Goal: Check status

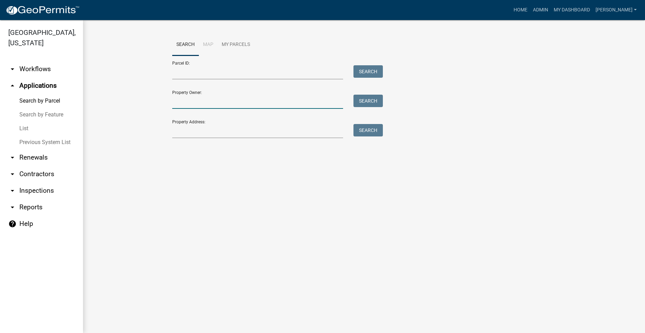
click at [197, 106] on input "Property Owner:" at bounding box center [257, 102] width 171 height 14
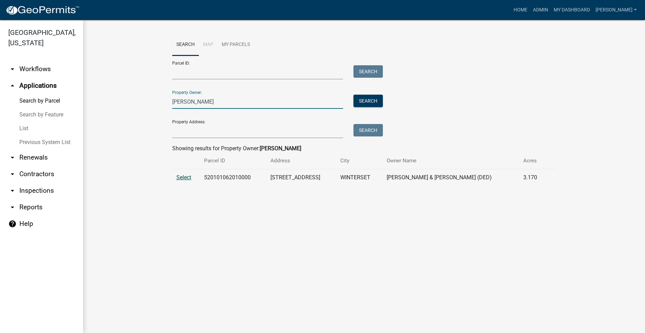
type input "[PERSON_NAME]"
click at [182, 175] on span "Select" at bounding box center [183, 177] width 15 height 7
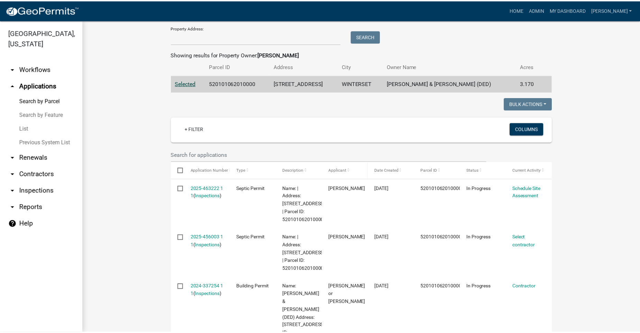
scroll to position [104, 0]
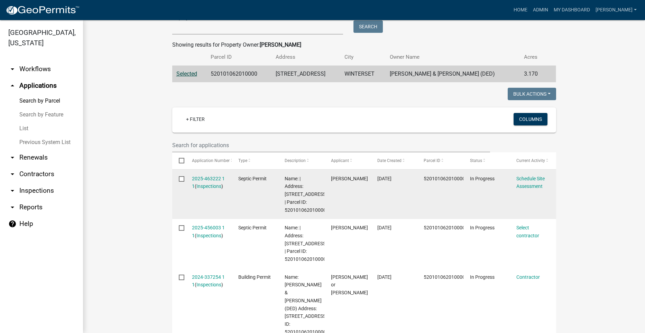
click at [207, 175] on div "2025-463222 1 1 ( Inspections )" at bounding box center [208, 183] width 33 height 16
click at [206, 177] on link "2025-463222 1 1" at bounding box center [208, 182] width 33 height 13
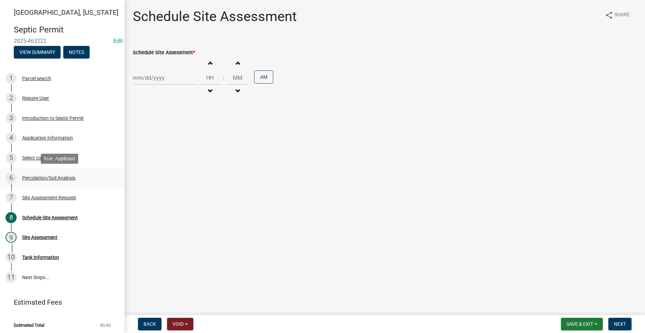
click at [46, 180] on div "Percolation/Soil Analysis" at bounding box center [48, 178] width 53 height 5
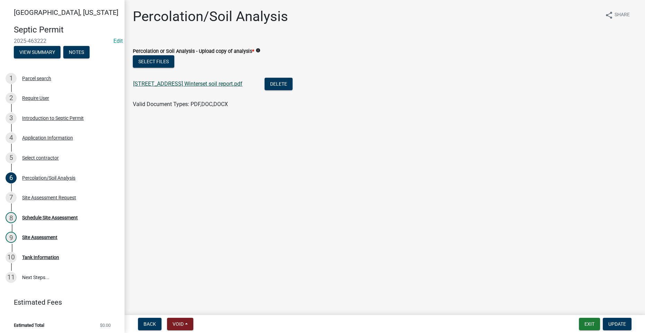
click at [147, 84] on link "[STREET_ADDRESS] Winterset soil report.pdf" at bounding box center [187, 84] width 109 height 7
click at [50, 216] on div "Schedule Site Assessment" at bounding box center [50, 217] width 56 height 5
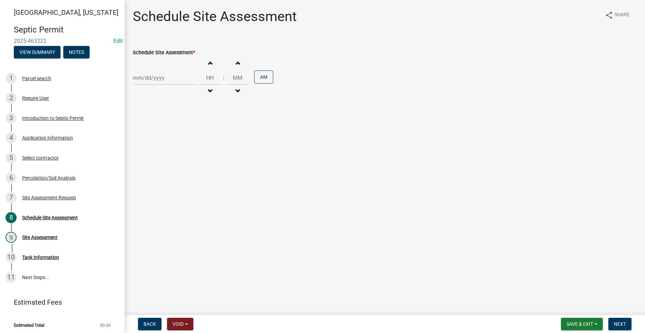
click at [145, 78] on div at bounding box center [164, 78] width 63 height 14
select select "9"
select select "2025"
click at [139, 124] on div "8" at bounding box center [139, 125] width 11 height 11
type input "[DATE]"
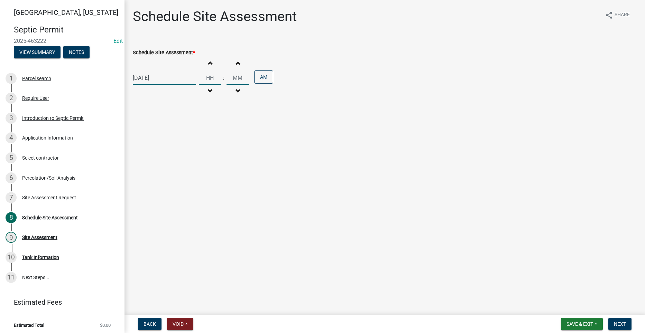
click at [207, 79] on input "Hours" at bounding box center [210, 78] width 22 height 14
type input "10"
type input "00"
click at [234, 80] on input "00" at bounding box center [238, 78] width 22 height 14
click at [624, 324] on span "Next" at bounding box center [620, 325] width 12 height 6
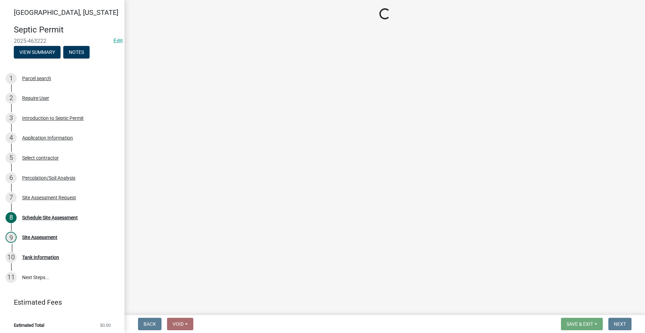
select select "dbe3a1b9-a4b3-48fa-b9c0-fee70399abae"
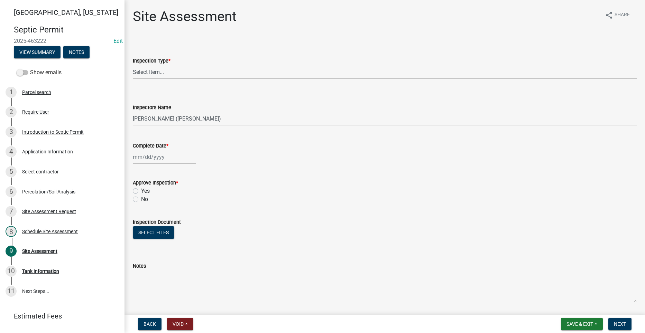
click at [160, 73] on select "Select Item... Site Assessment" at bounding box center [385, 72] width 504 height 14
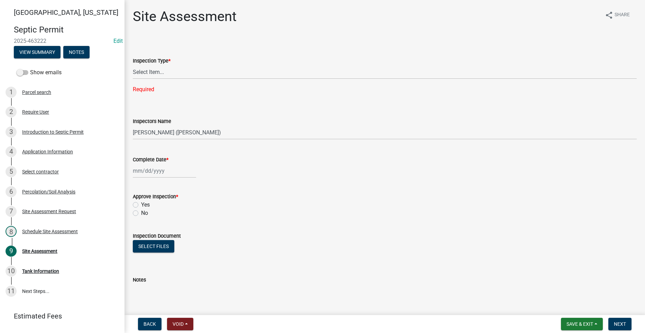
click at [195, 64] on div "Inspection Type *" at bounding box center [385, 61] width 504 height 8
click at [156, 71] on select "Select Item... Site Assessment" at bounding box center [385, 72] width 504 height 14
drag, startPoint x: 295, startPoint y: 204, endPoint x: 289, endPoint y: 194, distance: 12.1
click at [295, 204] on div "Yes" at bounding box center [385, 205] width 504 height 8
click at [60, 193] on div "Percolation/Soil Analysis" at bounding box center [48, 192] width 53 height 5
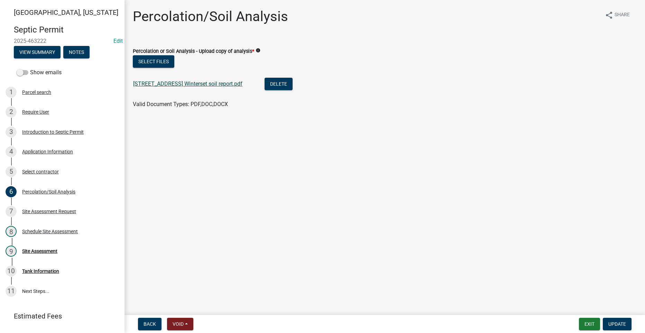
click at [149, 86] on link "[STREET_ADDRESS] Winterset soil report.pdf" at bounding box center [187, 84] width 109 height 7
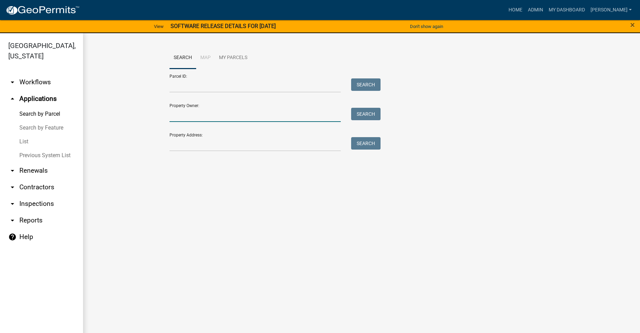
click at [193, 116] on input "Property Owner:" at bounding box center [254, 115] width 171 height 14
click at [180, 146] on input "Property Address:" at bounding box center [254, 144] width 171 height 14
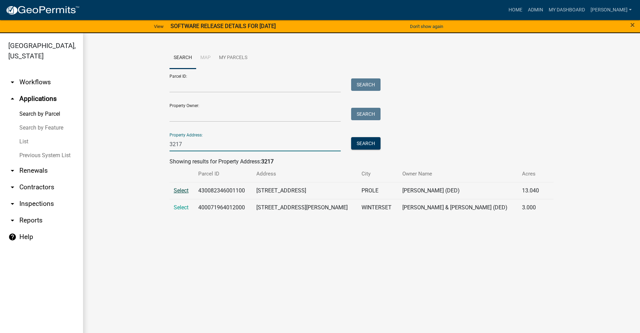
type input "3217"
click at [184, 190] on span "Select" at bounding box center [181, 190] width 15 height 7
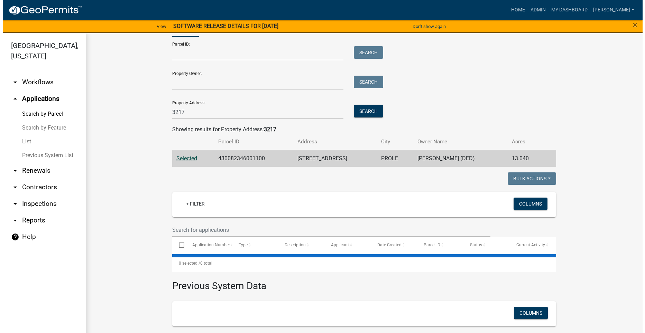
scroll to position [103, 0]
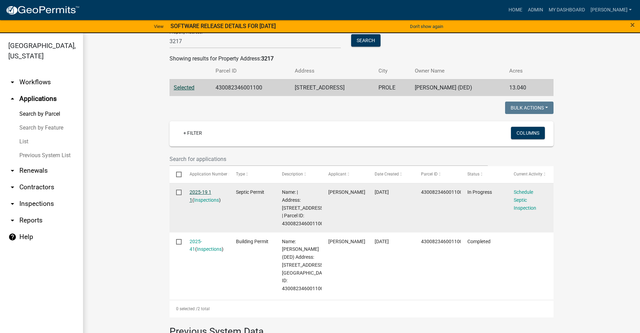
click at [195, 191] on link "2025-19 1 1" at bounding box center [201, 196] width 22 height 13
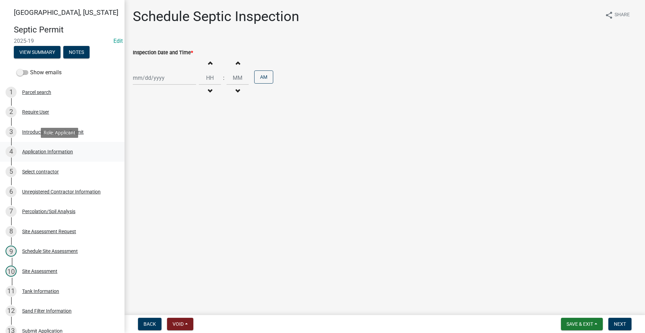
click at [55, 154] on div "Application Information" at bounding box center [47, 151] width 51 height 5
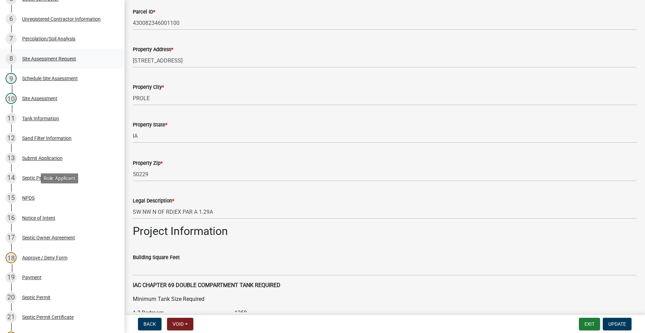
scroll to position [208, 0]
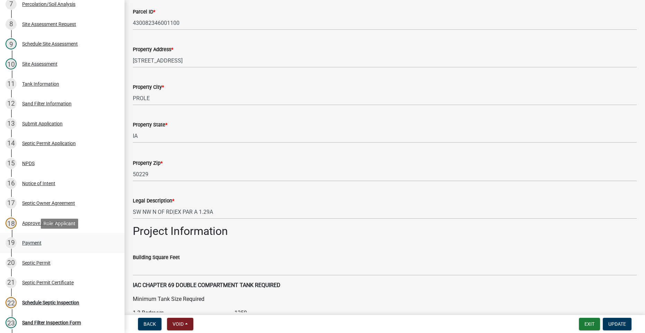
click at [26, 238] on div "19 Payment" at bounding box center [60, 243] width 108 height 11
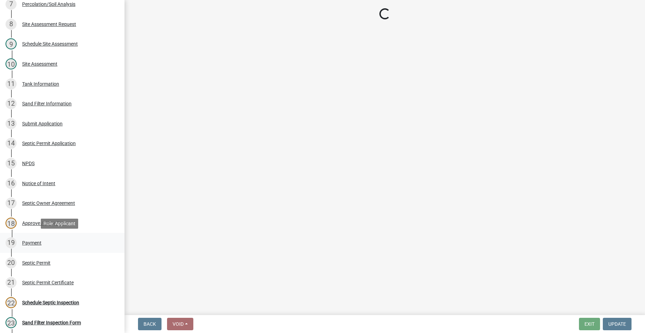
scroll to position [0, 0]
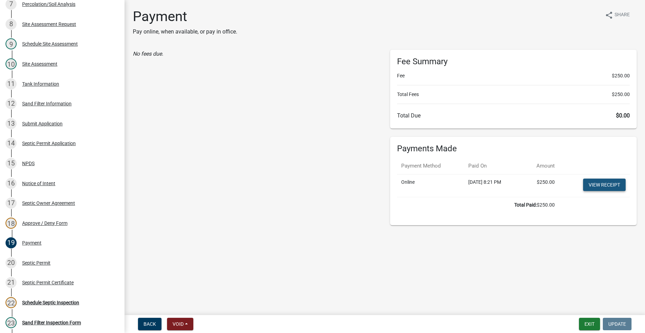
click at [616, 184] on link "View receipt" at bounding box center [604, 185] width 43 height 12
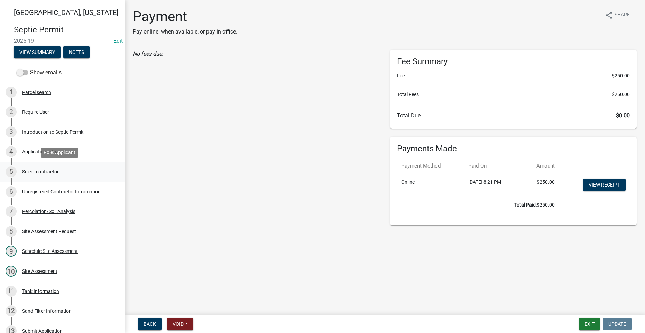
click at [34, 176] on div "5 Select contractor" at bounding box center [60, 171] width 108 height 11
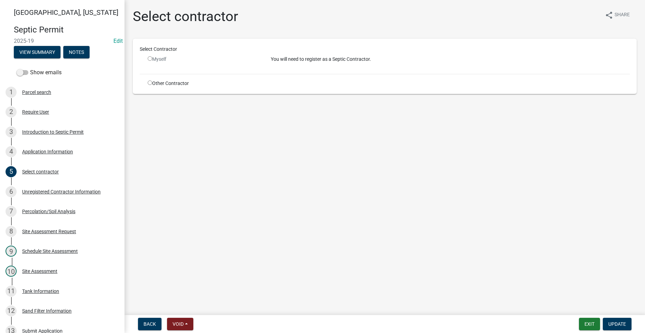
click at [149, 84] on input "radio" at bounding box center [150, 83] width 4 height 4
radio input "true"
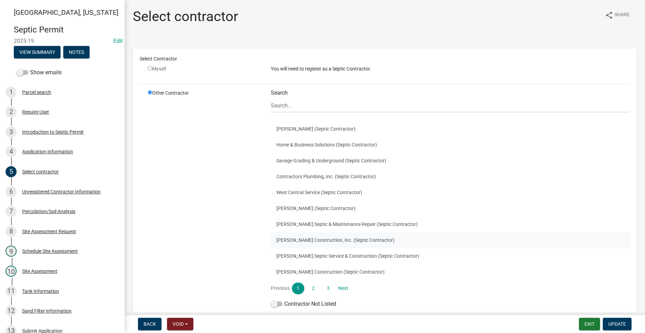
click at [307, 240] on button "[PERSON_NAME] Construction, Inc. (Septic Contractor)" at bounding box center [450, 240] width 359 height 16
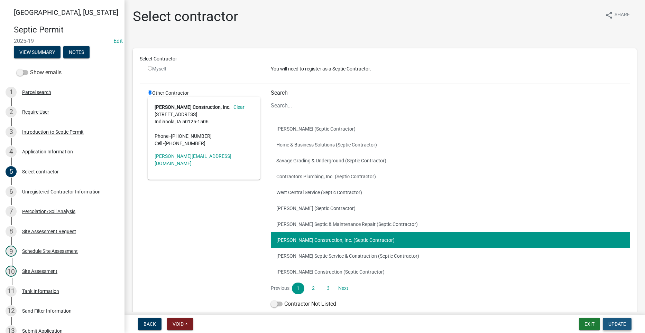
click at [622, 321] on button "Update" at bounding box center [617, 324] width 29 height 12
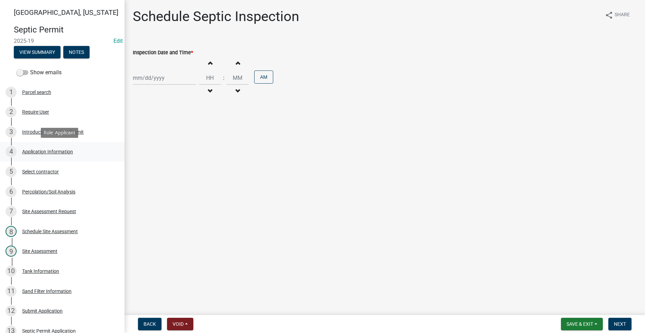
click at [35, 155] on div "4 Application Information" at bounding box center [60, 151] width 108 height 11
